Goal: Task Accomplishment & Management: Use online tool/utility

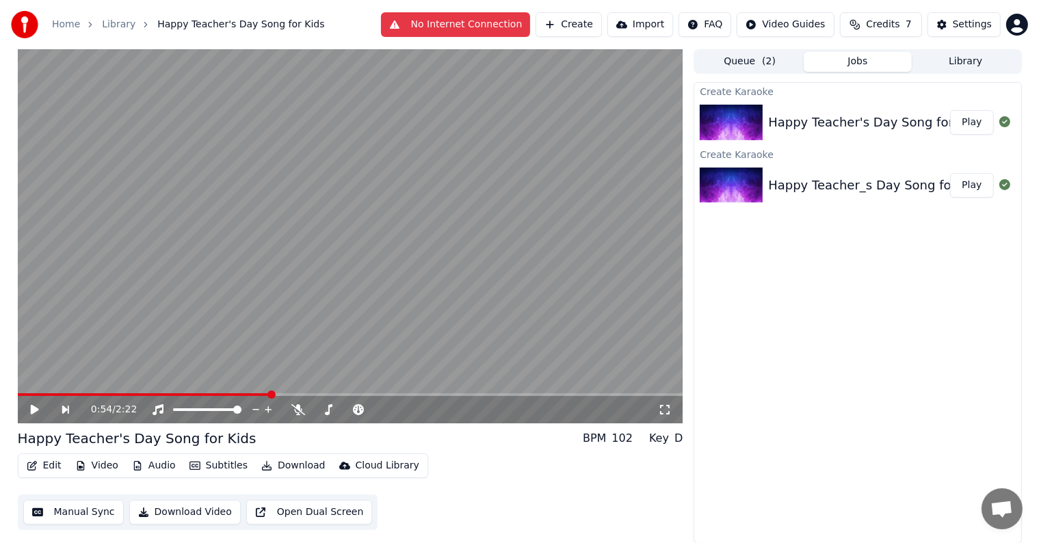
click at [371, 267] on video at bounding box center [350, 236] width 665 height 374
click at [506, 222] on video at bounding box center [350, 236] width 665 height 374
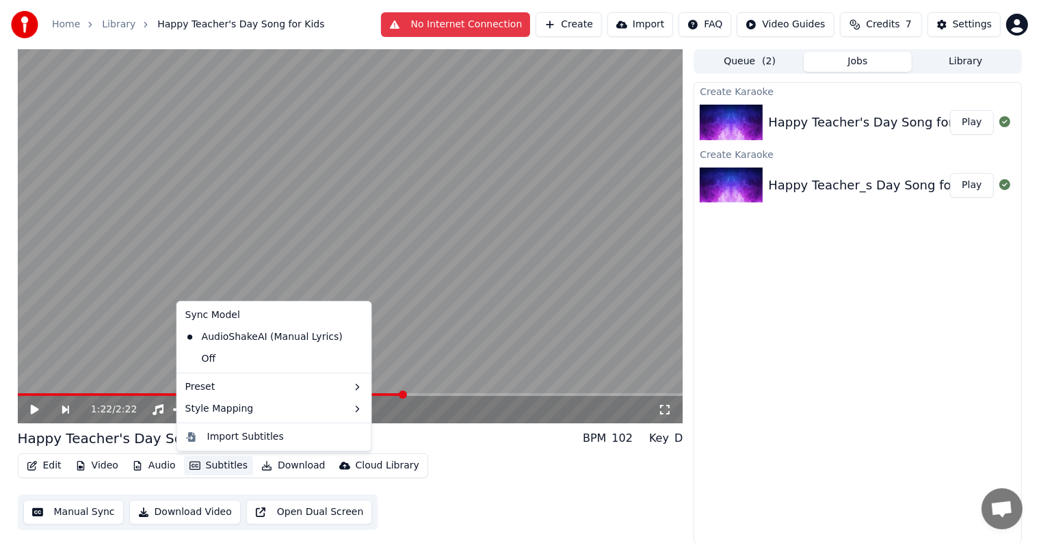
click at [205, 462] on button "Subtitles" at bounding box center [218, 465] width 69 height 19
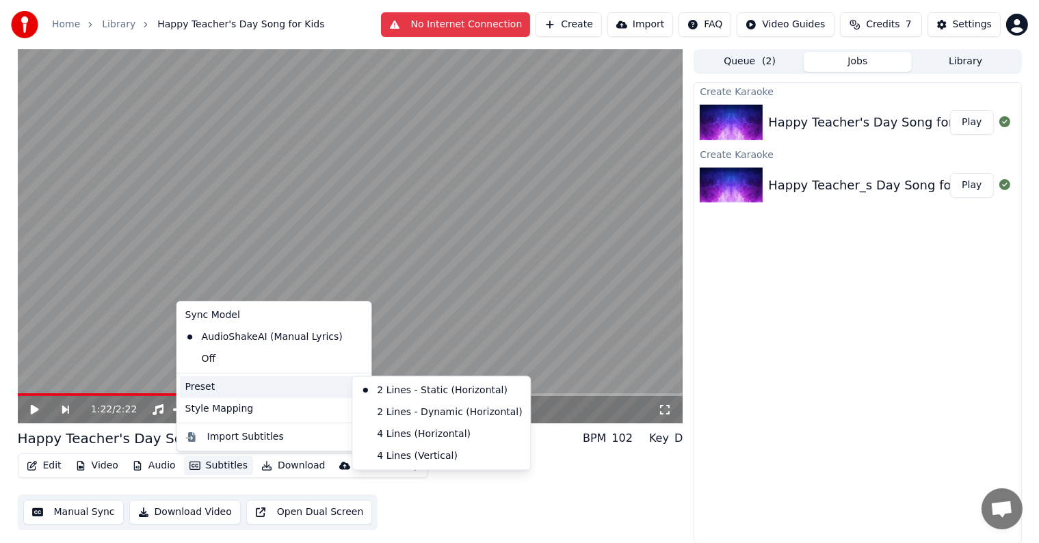
click at [247, 393] on div "Preset" at bounding box center [274, 387] width 189 height 22
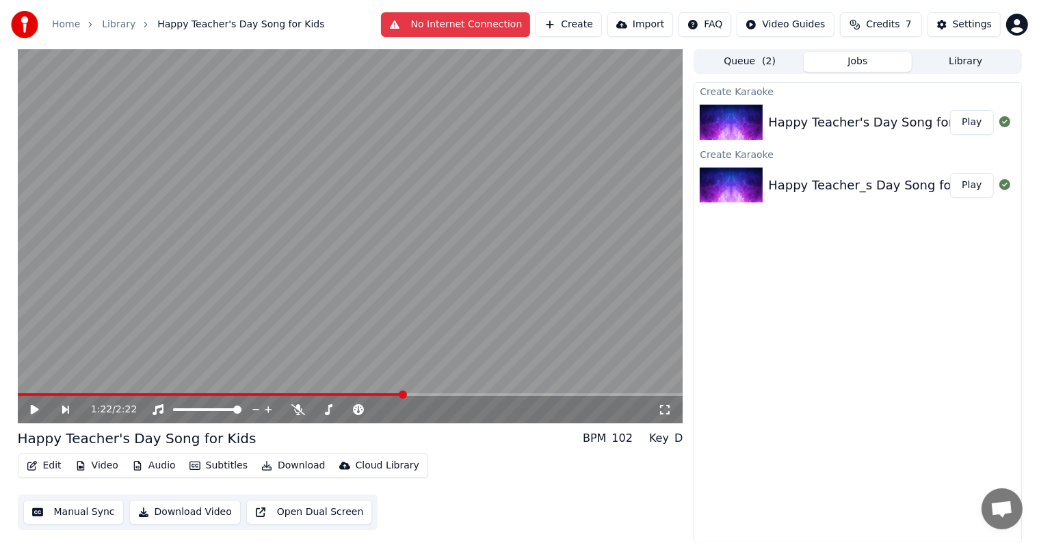
click at [439, 160] on video at bounding box center [350, 236] width 665 height 374
click at [733, 105] on img at bounding box center [731, 123] width 63 height 36
click at [721, 191] on img at bounding box center [731, 186] width 63 height 36
click at [851, 176] on div "Happy Teacher_s Day Song for Kids_accompaniment_mixed" at bounding box center [951, 185] width 367 height 19
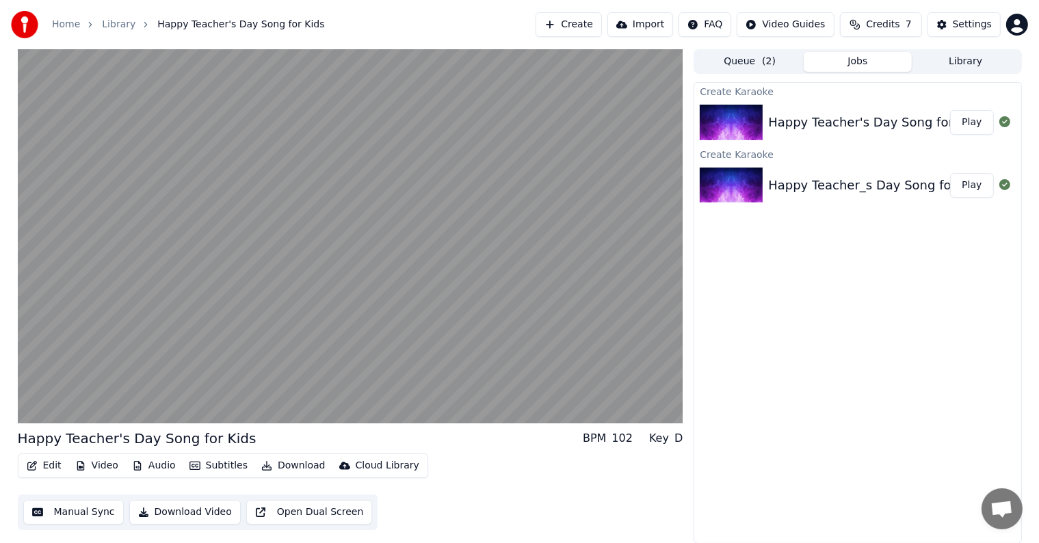
click at [965, 124] on button "Play" at bounding box center [971, 122] width 43 height 25
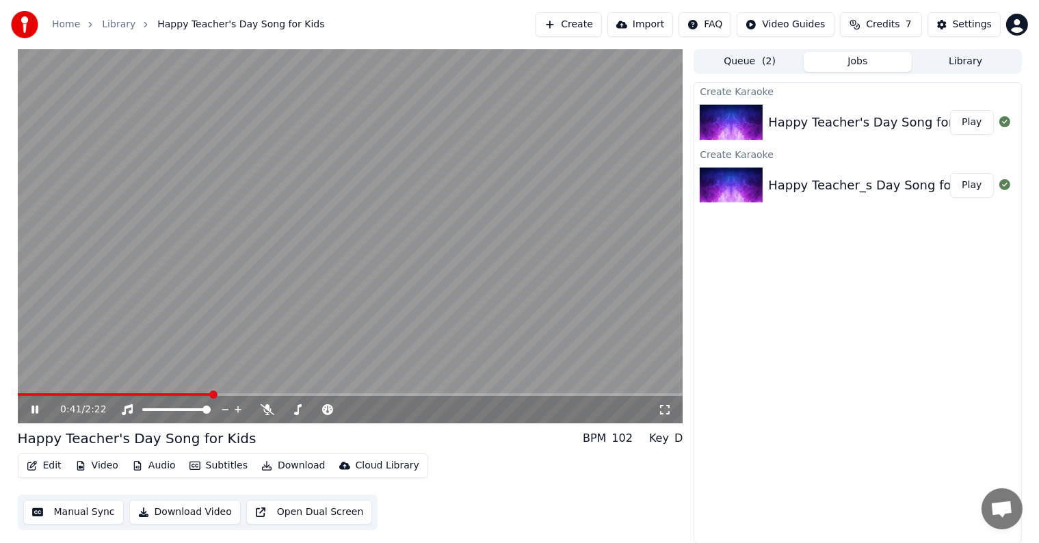
click at [21, 392] on video at bounding box center [350, 236] width 665 height 374
click at [22, 396] on span at bounding box center [20, 394] width 5 height 3
click at [22, 396] on span at bounding box center [26, 394] width 8 height 8
click at [124, 29] on link "Library" at bounding box center [119, 25] width 34 height 14
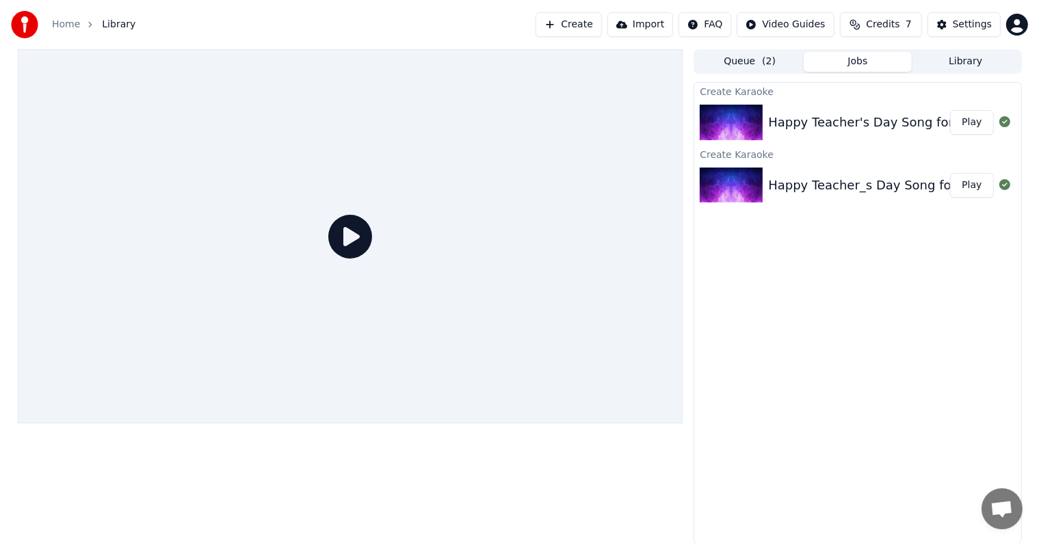
click at [66, 24] on link "Home" at bounding box center [66, 25] width 28 height 14
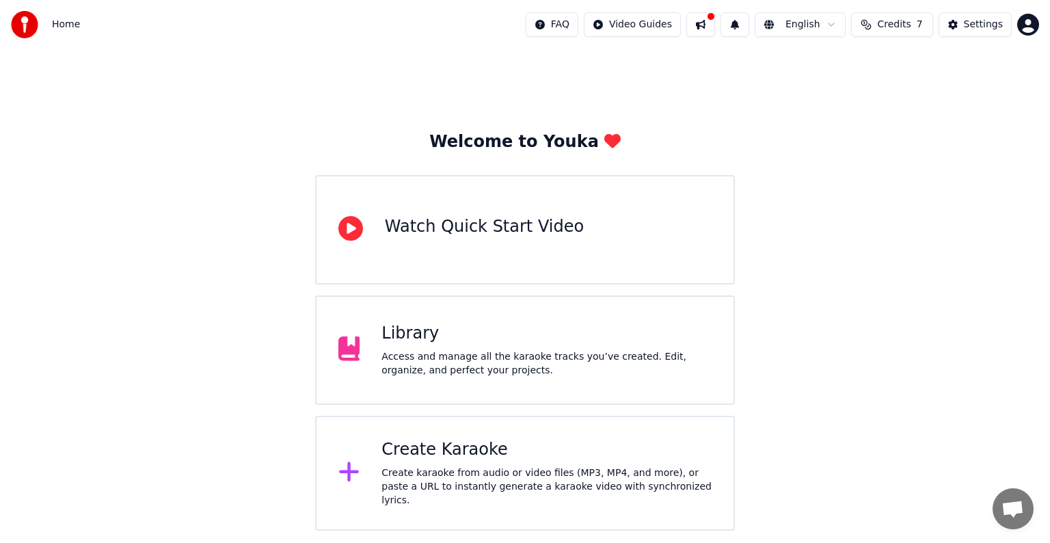
click at [533, 468] on div "Create Karaoke Create karaoke from audio or video files (MP3, MP4, and more), o…" at bounding box center [547, 473] width 330 height 68
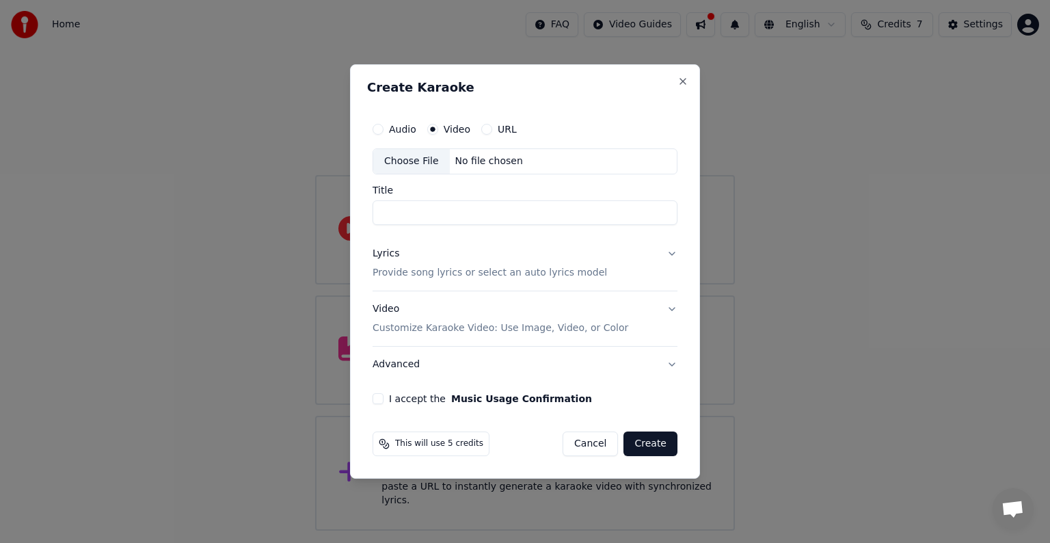
click at [459, 158] on div "No file chosen" at bounding box center [489, 162] width 79 height 14
type input "**********"
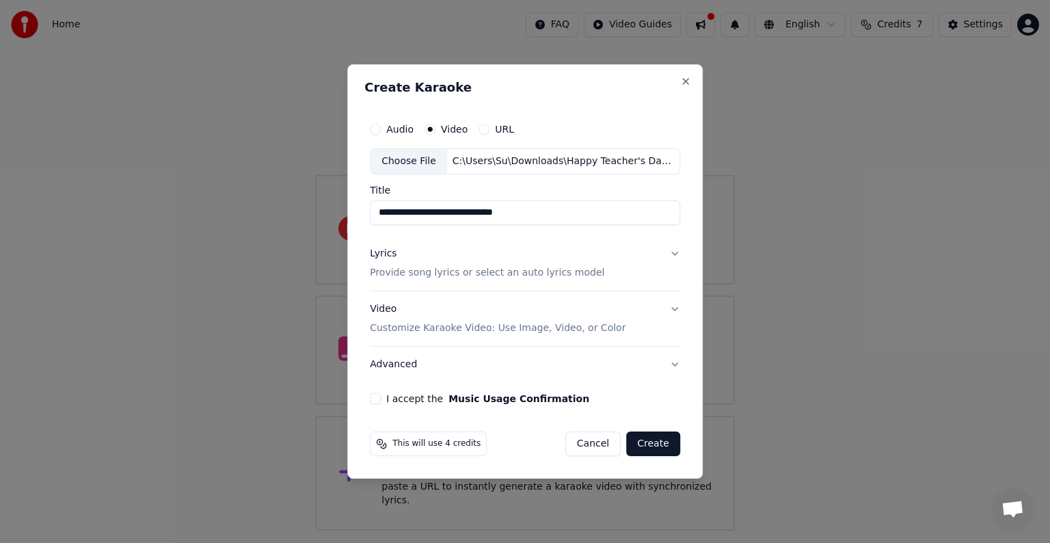
click at [466, 159] on div "C:\Users\Su\Downloads\Happy Teacher's Day Song for Kids.mp4" at bounding box center [563, 162] width 233 height 14
click at [677, 308] on button "Video Customize Karaoke Video: Use Image, Video, or Color" at bounding box center [525, 318] width 310 height 55
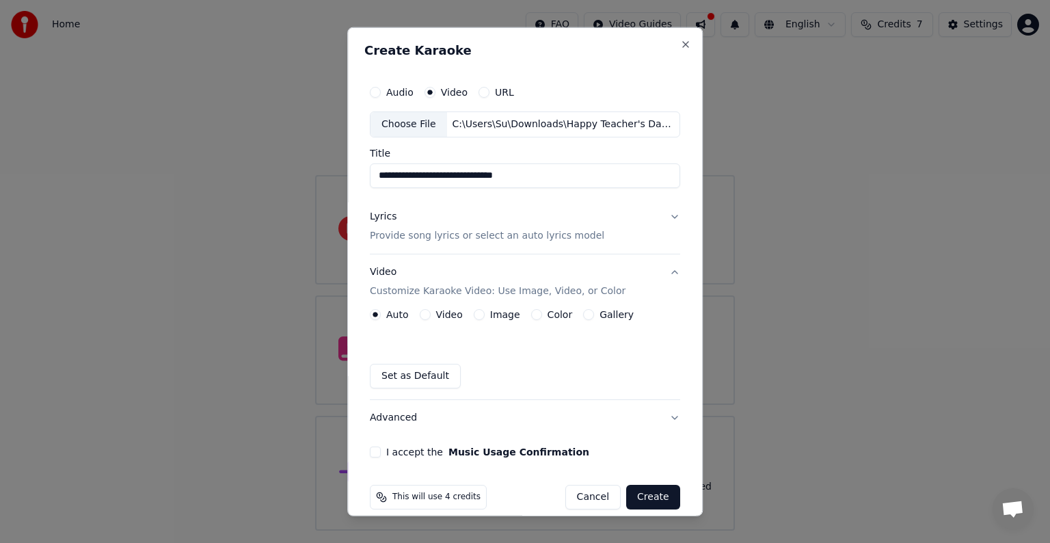
click at [447, 317] on label "Video" at bounding box center [449, 315] width 27 height 10
click at [431, 317] on button "Video" at bounding box center [425, 314] width 11 height 11
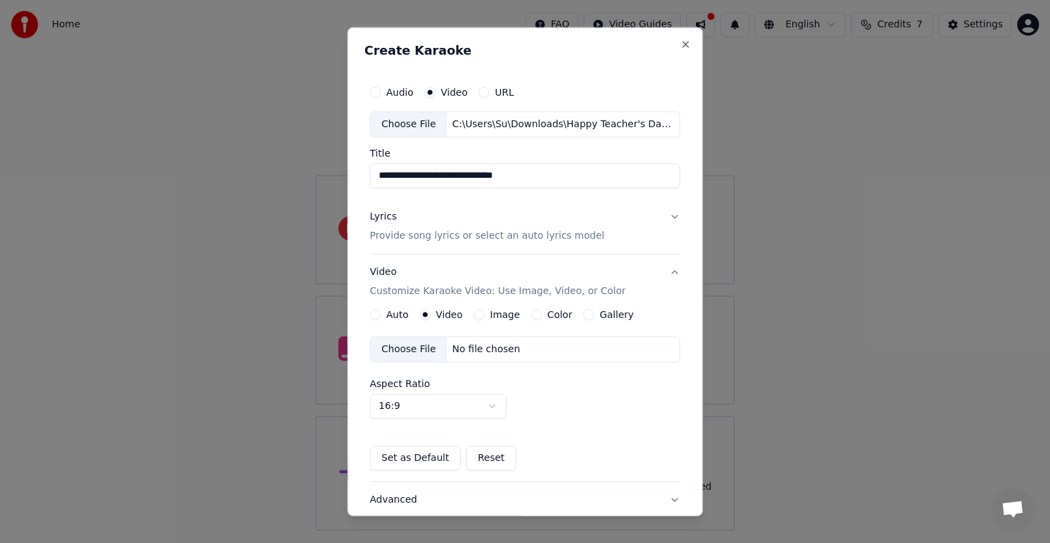
click at [481, 358] on div "Choose File No file chosen" at bounding box center [525, 349] width 310 height 26
click at [419, 233] on p "Provide song lyrics or select an auto lyrics model" at bounding box center [487, 236] width 235 height 14
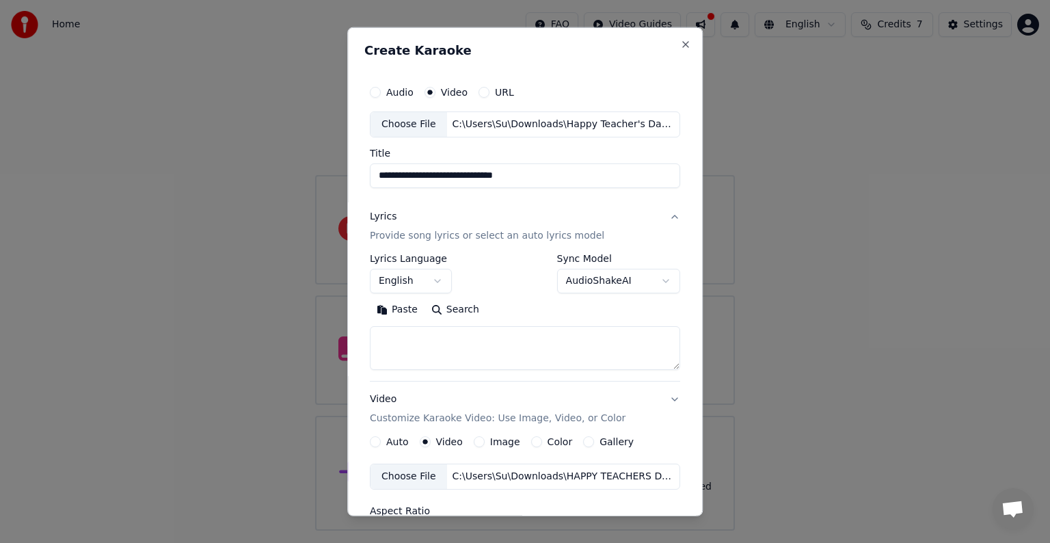
click at [419, 233] on p "Provide song lyrics or select an auto lyrics model" at bounding box center [487, 236] width 235 height 14
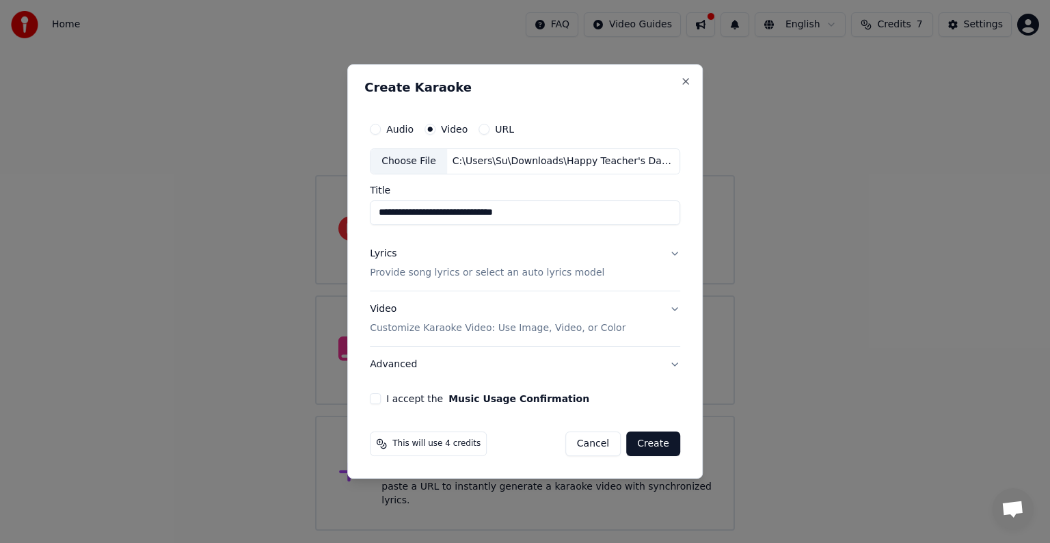
click at [425, 266] on p "Provide song lyrics or select an auto lyrics model" at bounding box center [487, 273] width 235 height 14
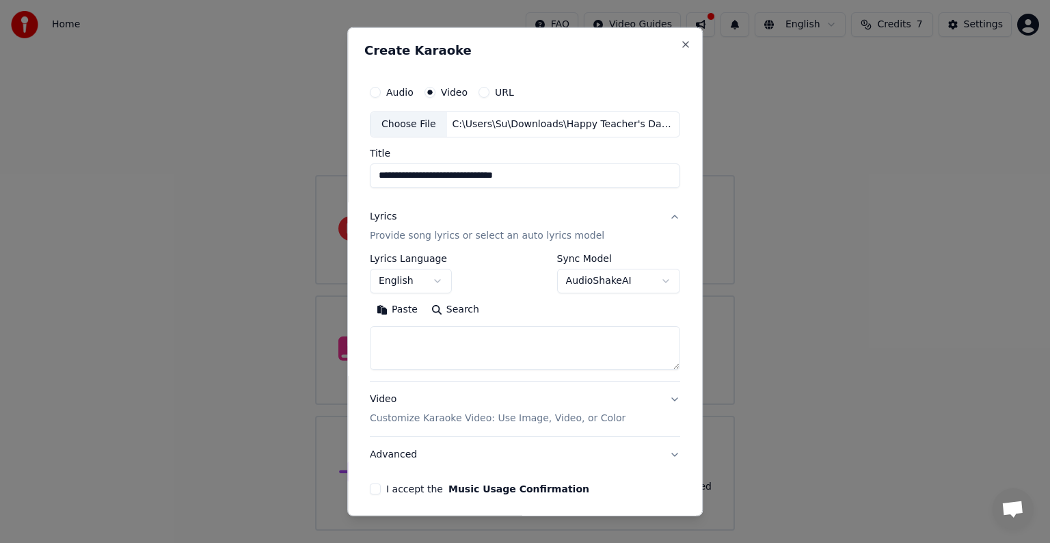
click at [400, 338] on textarea at bounding box center [525, 348] width 310 height 44
paste textarea "**********"
type textarea "**********"
click at [489, 427] on button "Video Customize Karaoke Video: Use Image, Video, or Color" at bounding box center [525, 409] width 310 height 55
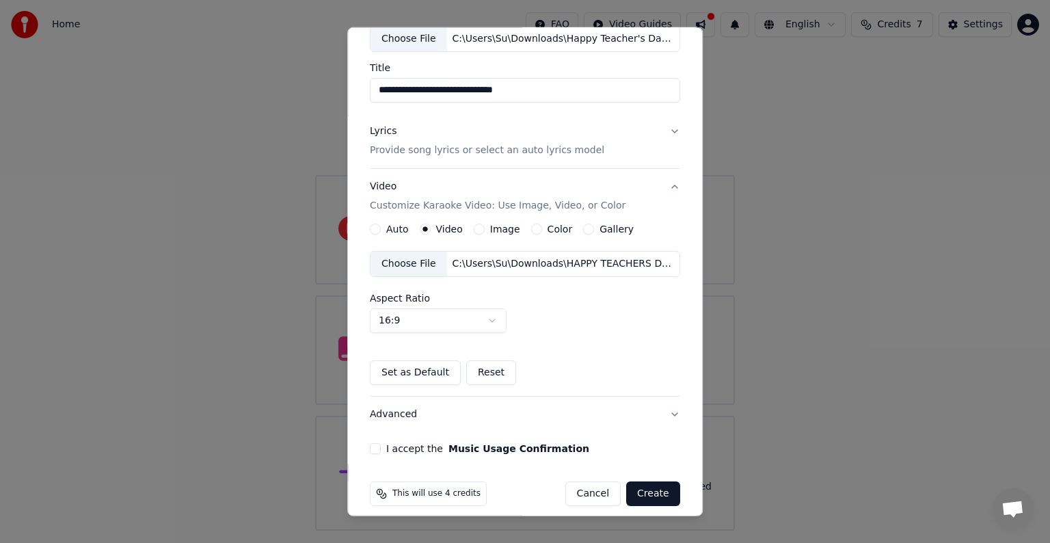
scroll to position [96, 0]
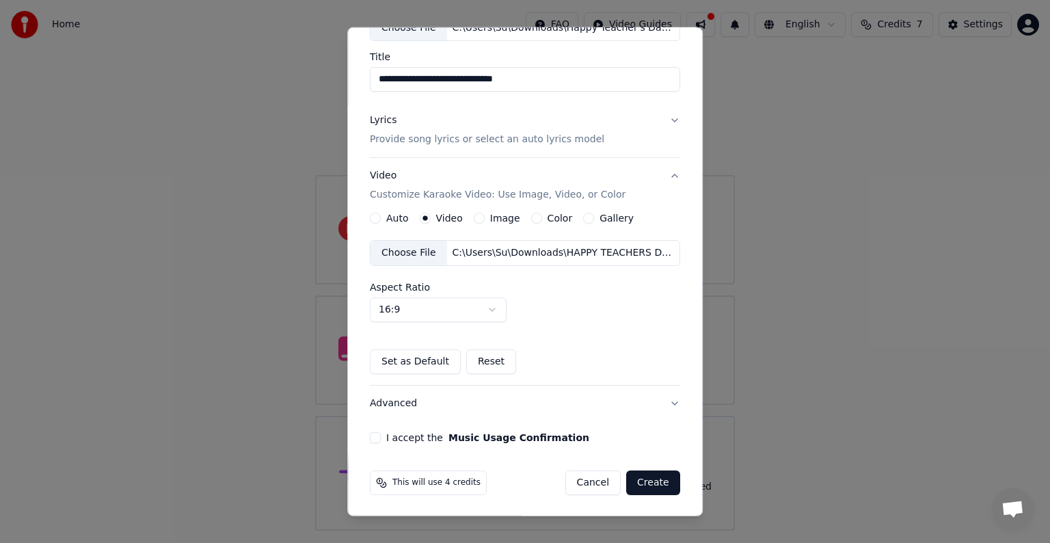
click at [375, 440] on button "I accept the Music Usage Confirmation" at bounding box center [375, 437] width 11 height 11
click at [647, 481] on button "Create" at bounding box center [653, 483] width 54 height 25
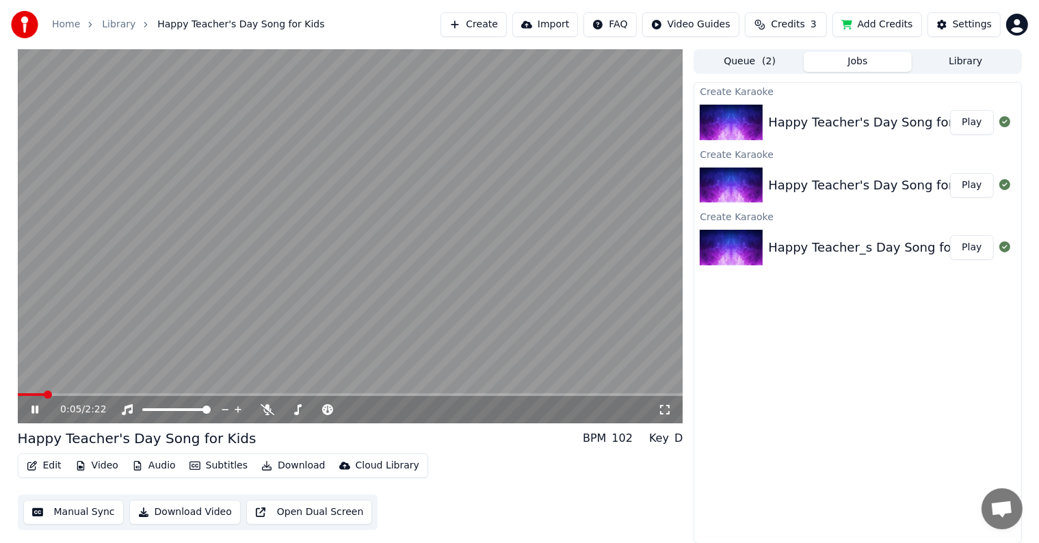
click at [364, 282] on video at bounding box center [350, 236] width 665 height 374
click at [386, 237] on video at bounding box center [350, 236] width 665 height 374
click at [499, 252] on video at bounding box center [350, 236] width 665 height 374
click at [753, 68] on button "Queue ( 2 )" at bounding box center [749, 62] width 108 height 20
click at [817, 55] on button "Jobs" at bounding box center [858, 62] width 108 height 20
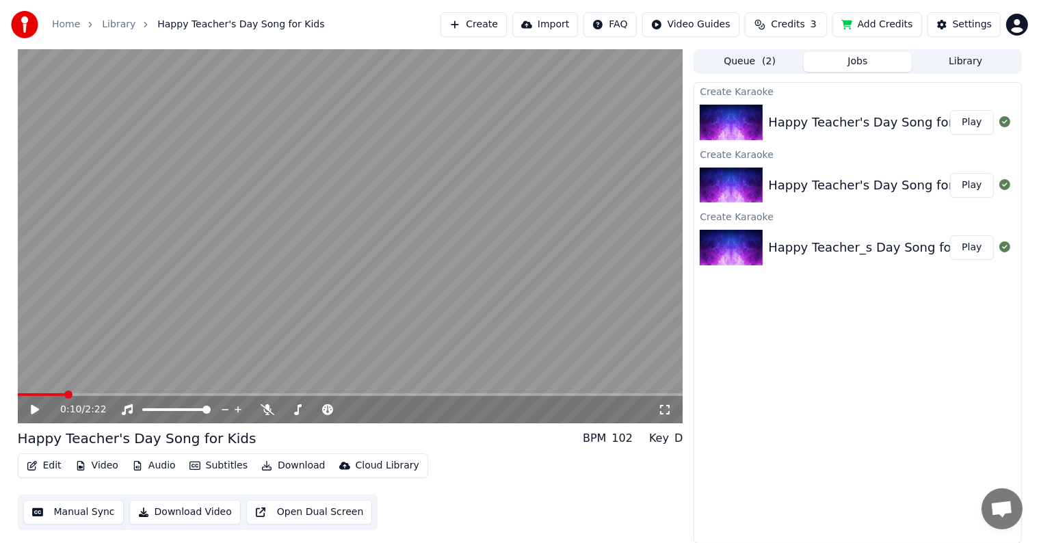
click at [67, 22] on link "Home" at bounding box center [66, 25] width 28 height 14
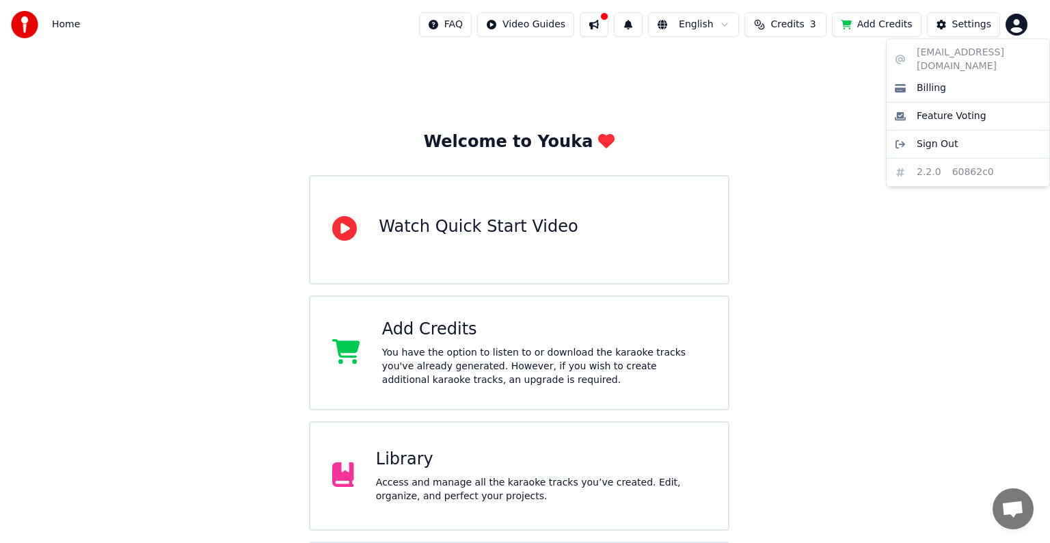
click at [1013, 30] on html "Home FAQ Video Guides English Credits 3 Add Credits Settings Welcome to Youka W…" at bounding box center [525, 328] width 1050 height 657
click at [947, 137] on span "Sign Out" at bounding box center [937, 144] width 41 height 14
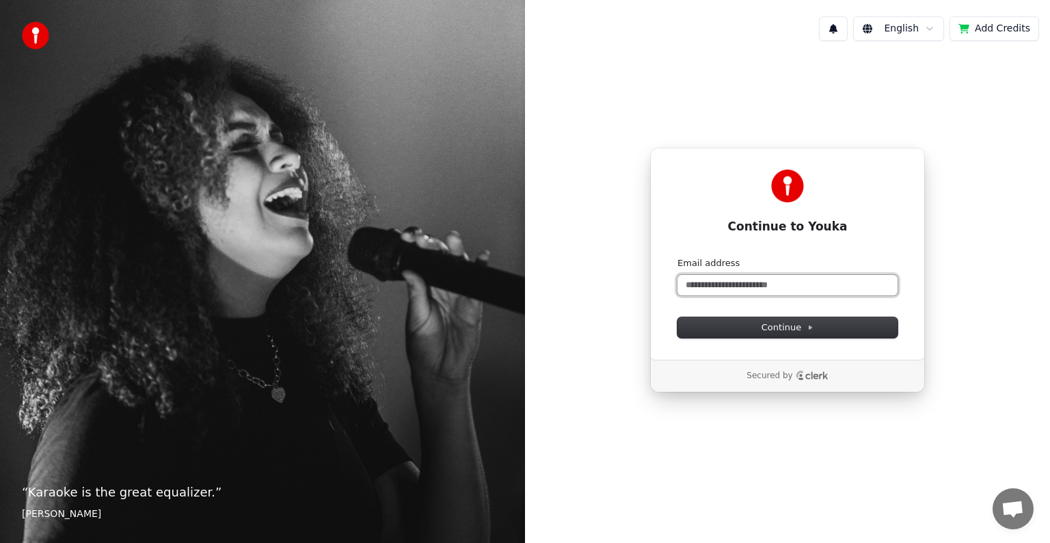
click at [774, 279] on input "Email address" at bounding box center [788, 285] width 220 height 21
click at [769, 333] on span "Continue" at bounding box center [788, 327] width 52 height 12
type input "**********"
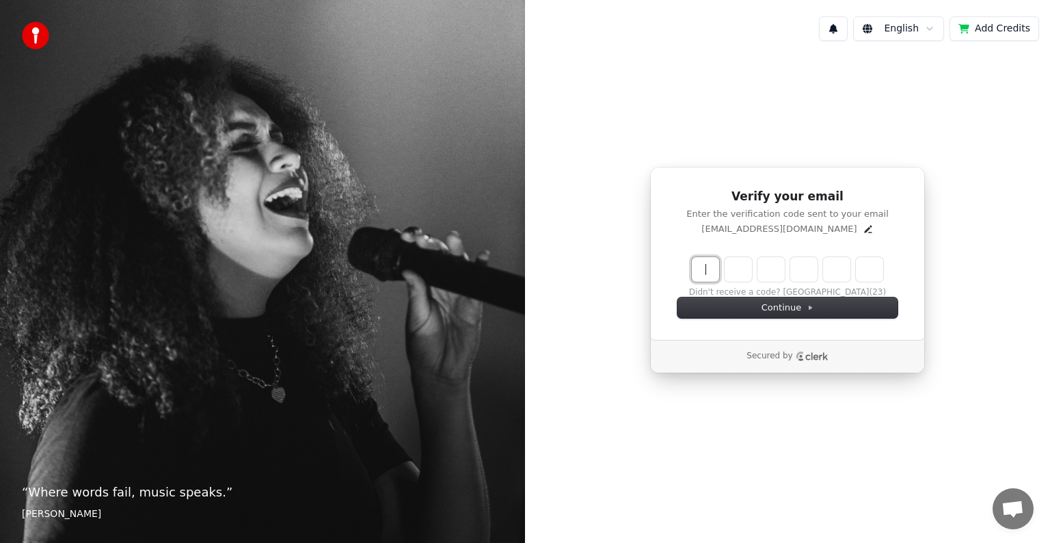
click at [711, 267] on input "Enter verification code" at bounding box center [787, 269] width 191 height 25
type input "******"
